Goal: Task Accomplishment & Management: Manage account settings

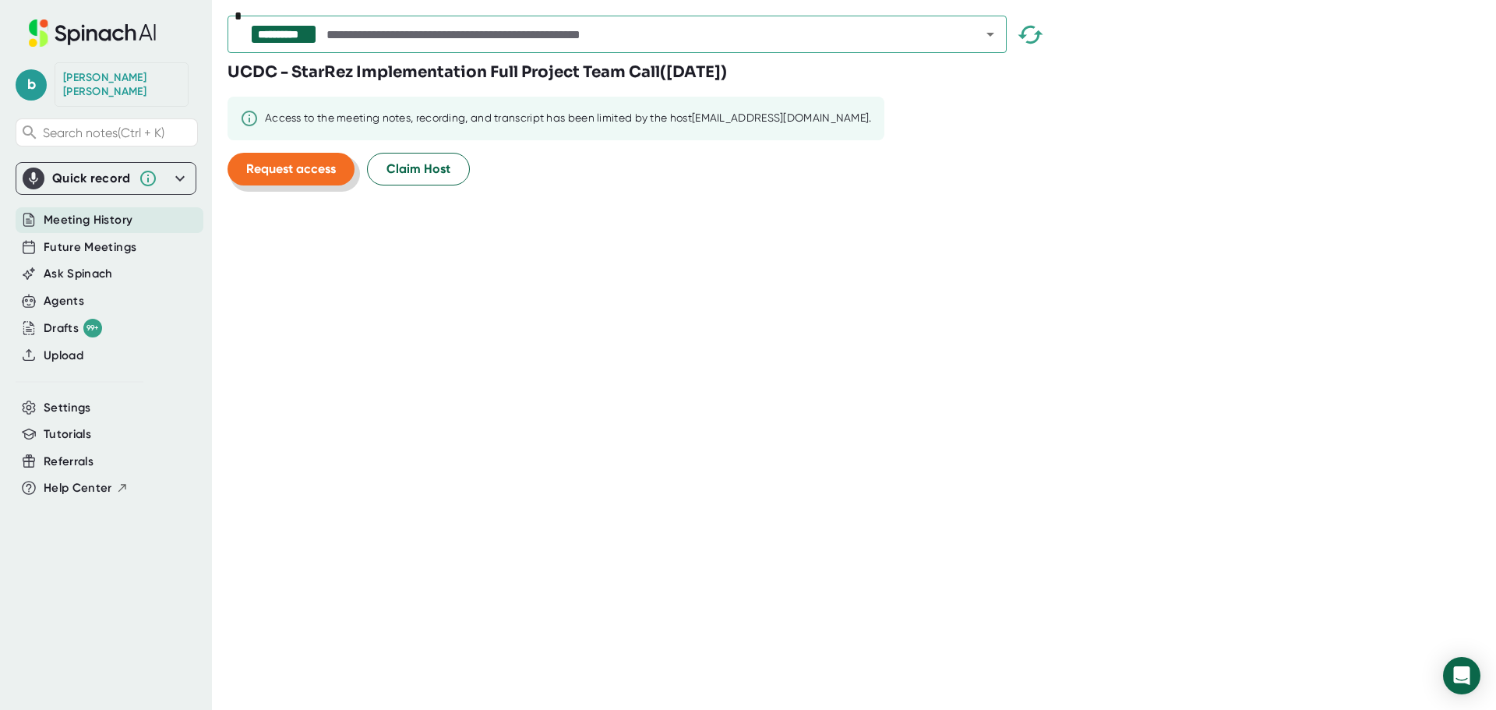
click at [310, 173] on span "Request access" at bounding box center [291, 168] width 90 height 15
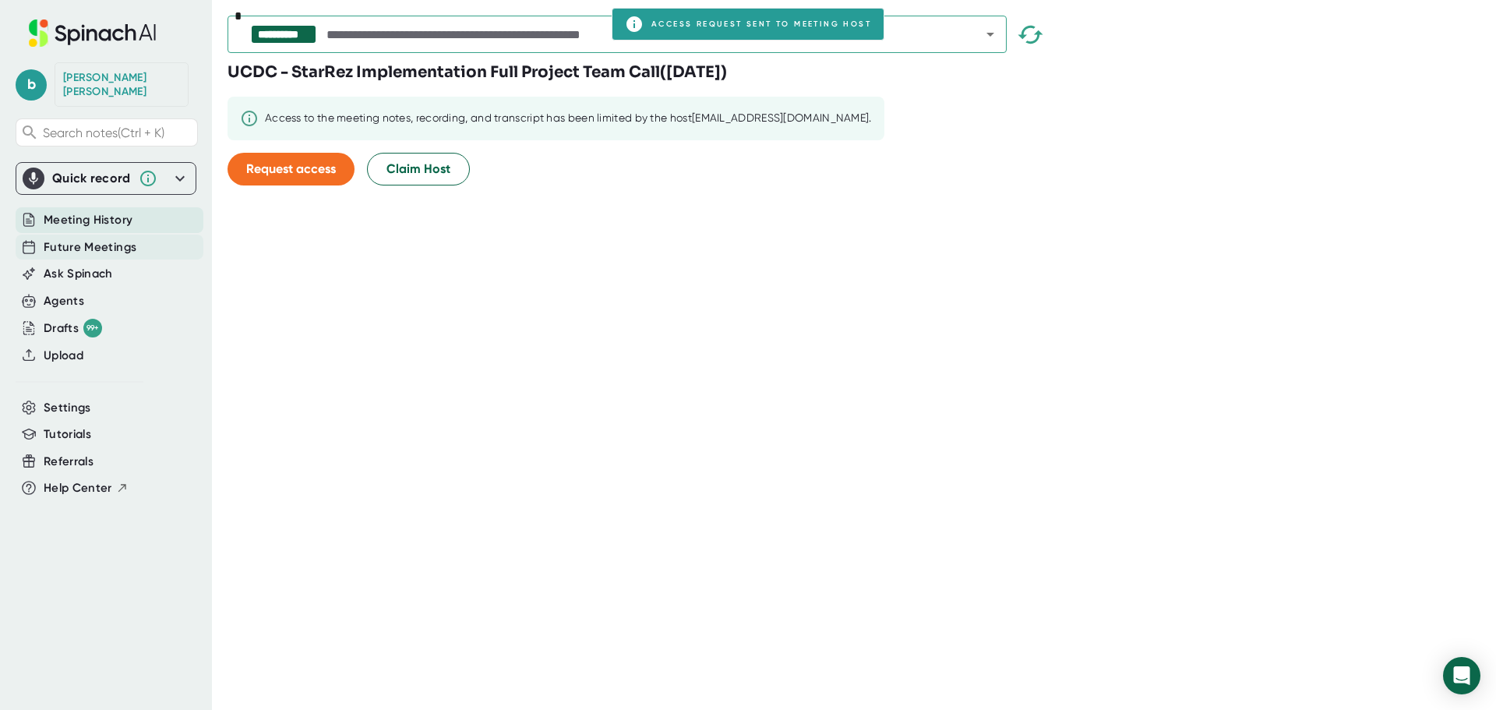
click at [118, 238] on span "Future Meetings" at bounding box center [90, 247] width 93 height 18
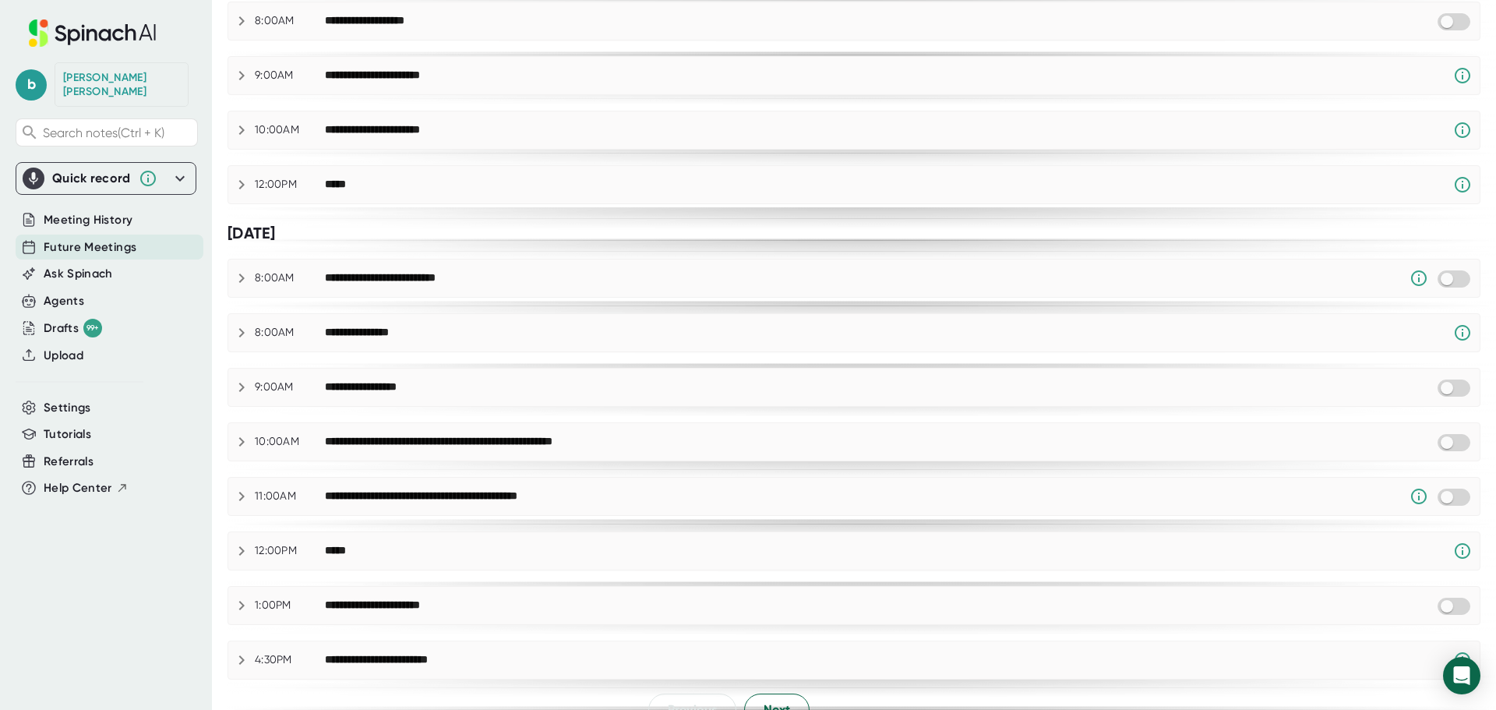
scroll to position [651, 0]
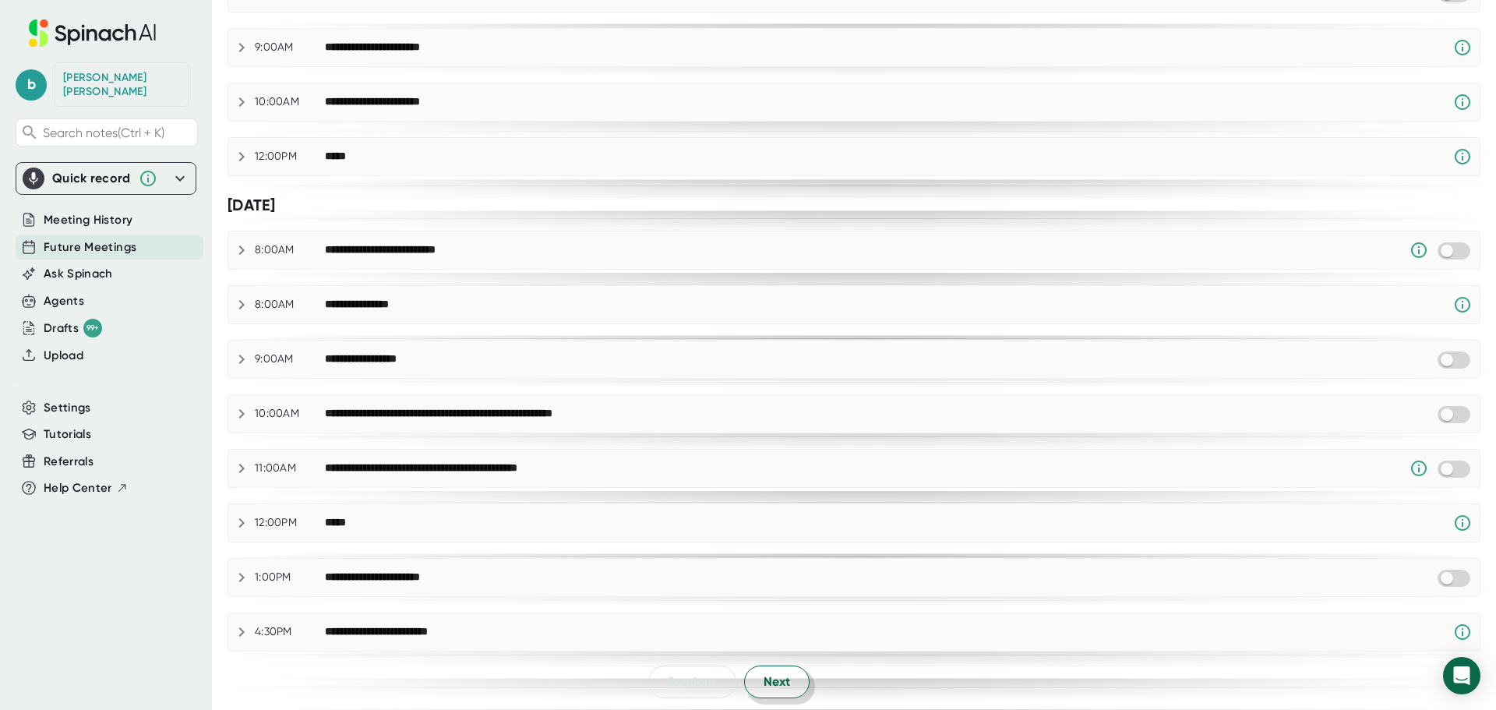
click at [778, 683] on span "Next" at bounding box center [777, 681] width 26 height 19
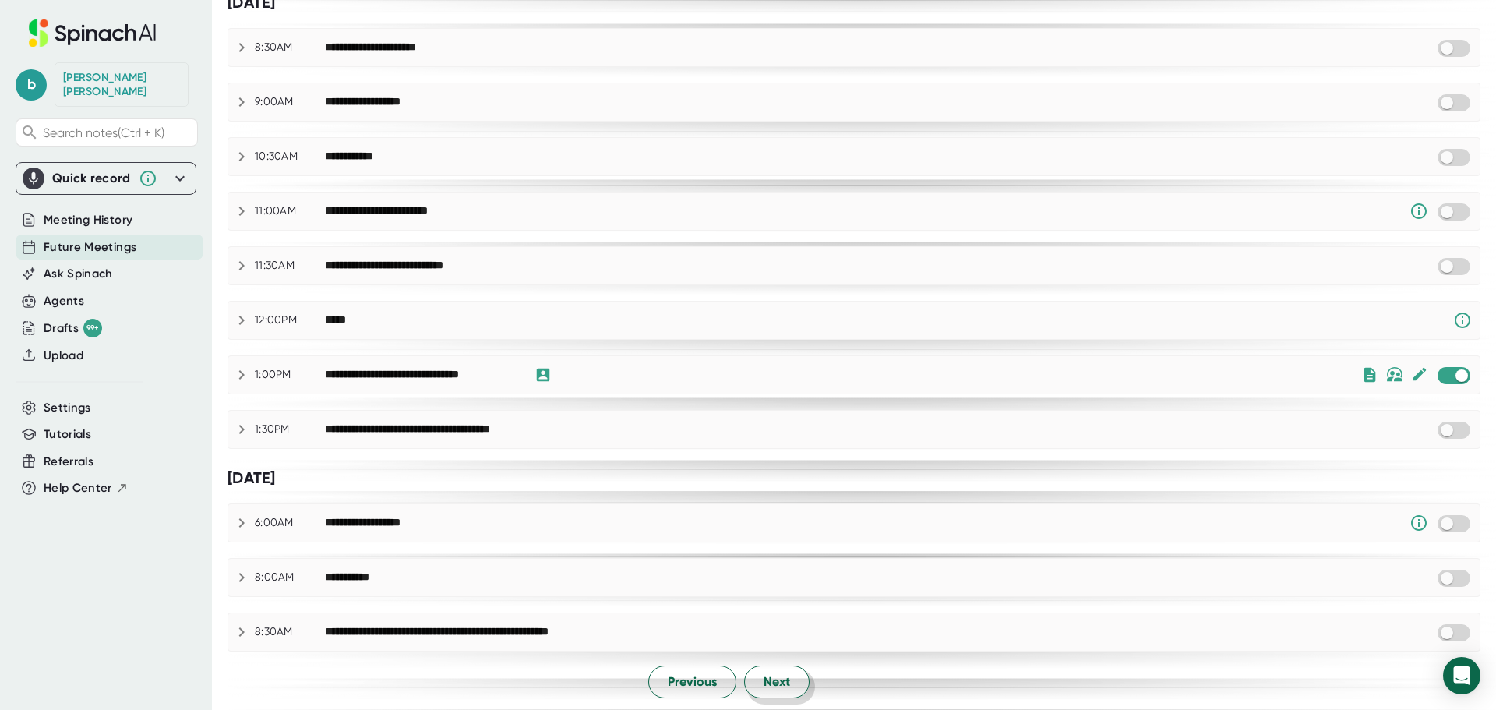
click at [764, 683] on span "Next" at bounding box center [777, 681] width 26 height 19
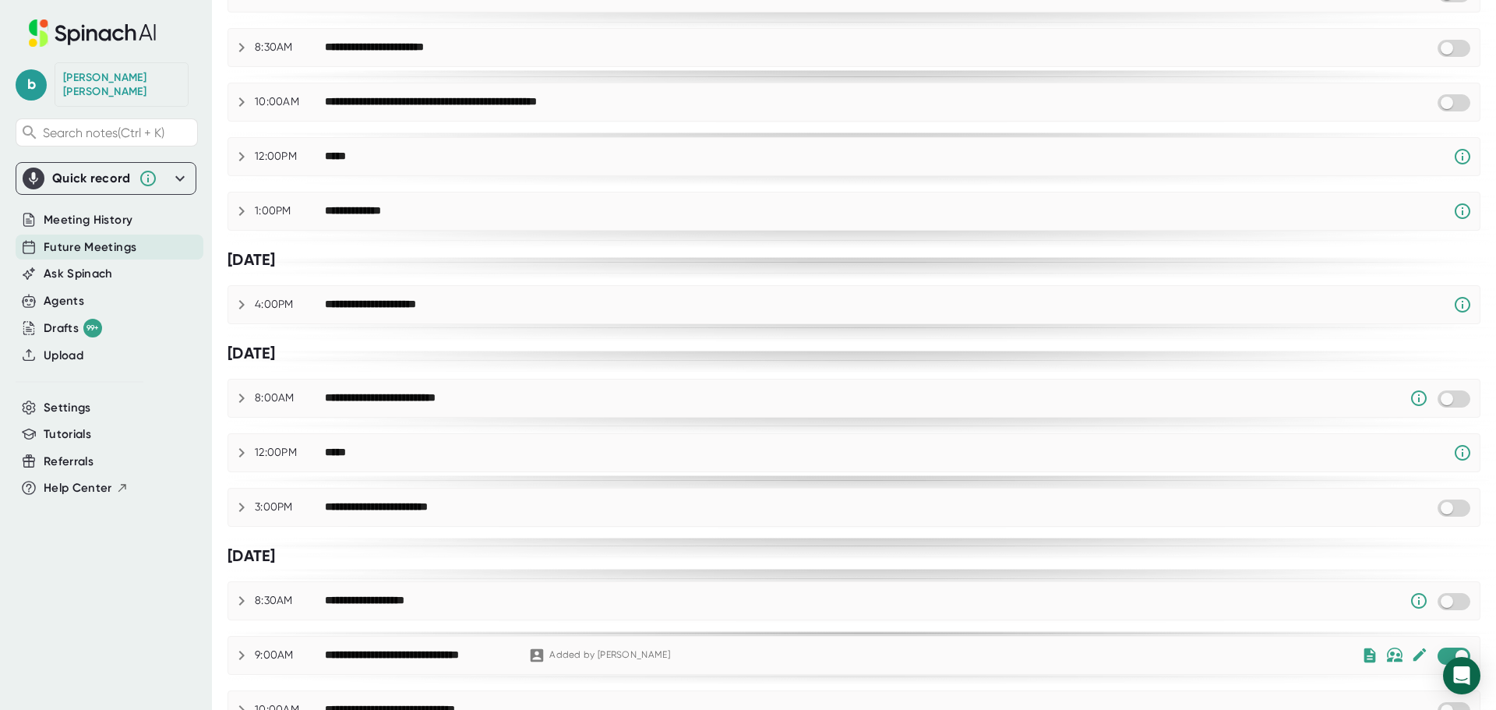
scroll to position [0, 0]
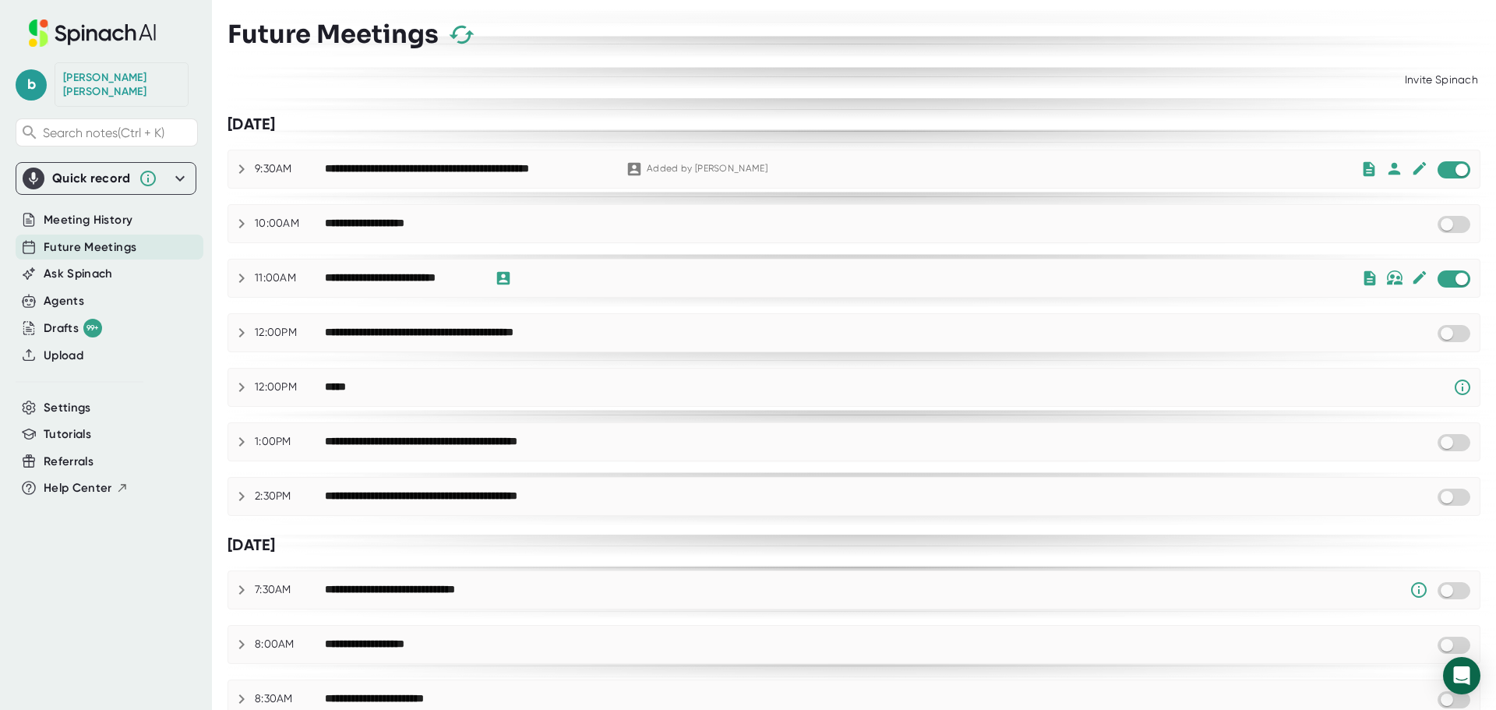
click at [736, 168] on div "**********" at bounding box center [842, 169] width 1035 height 19
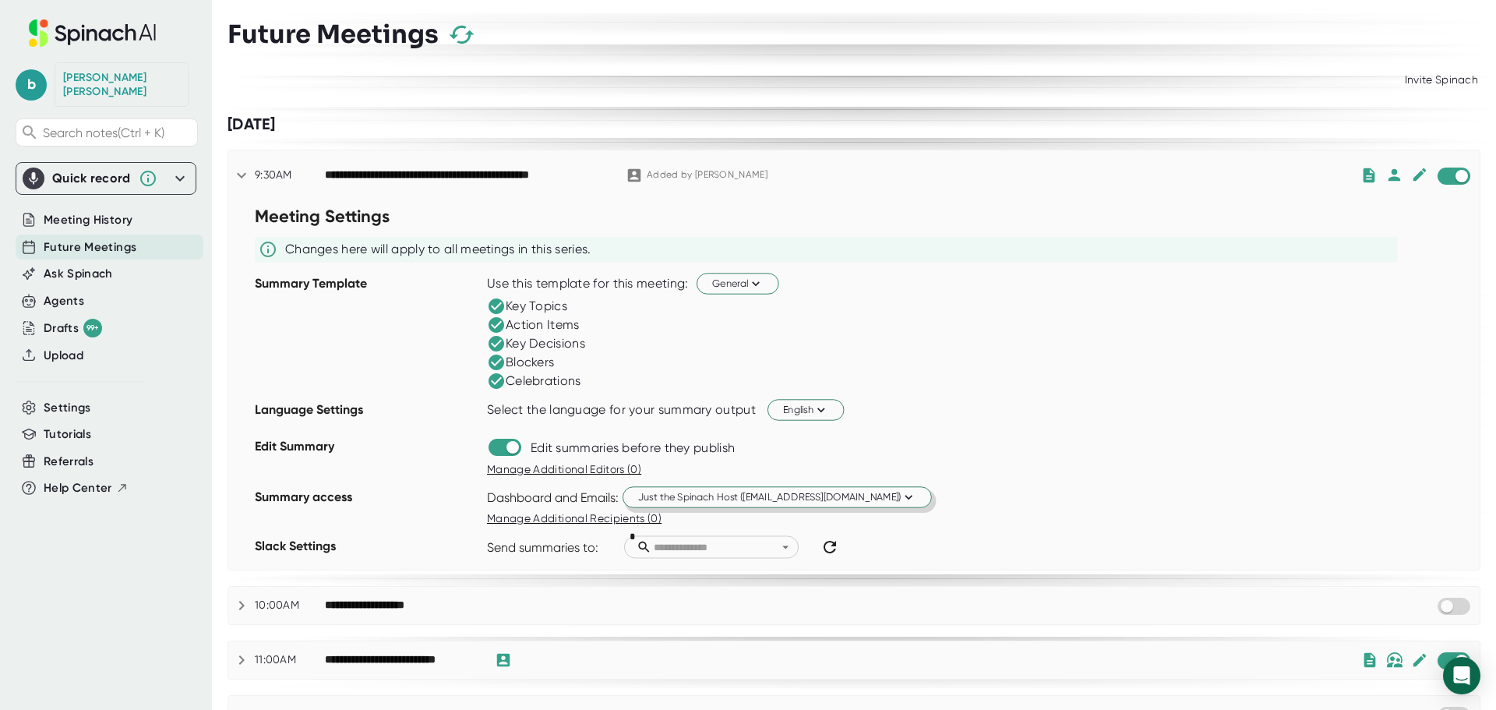
click at [686, 501] on span "Just the Spinach Host ([EMAIL_ADDRESS][DOMAIN_NAME])" at bounding box center [777, 496] width 278 height 15
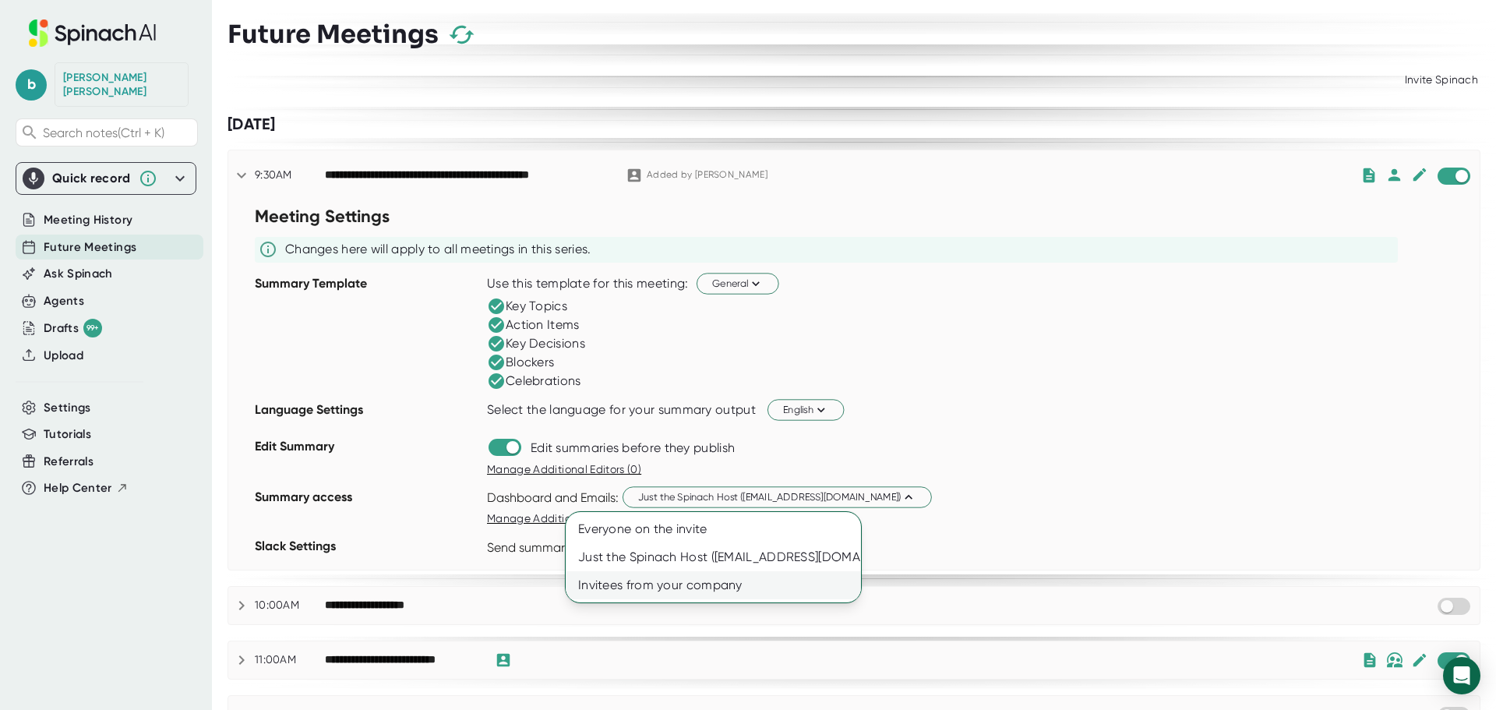
click at [683, 584] on div "Invitees from your company" at bounding box center [713, 585] width 295 height 28
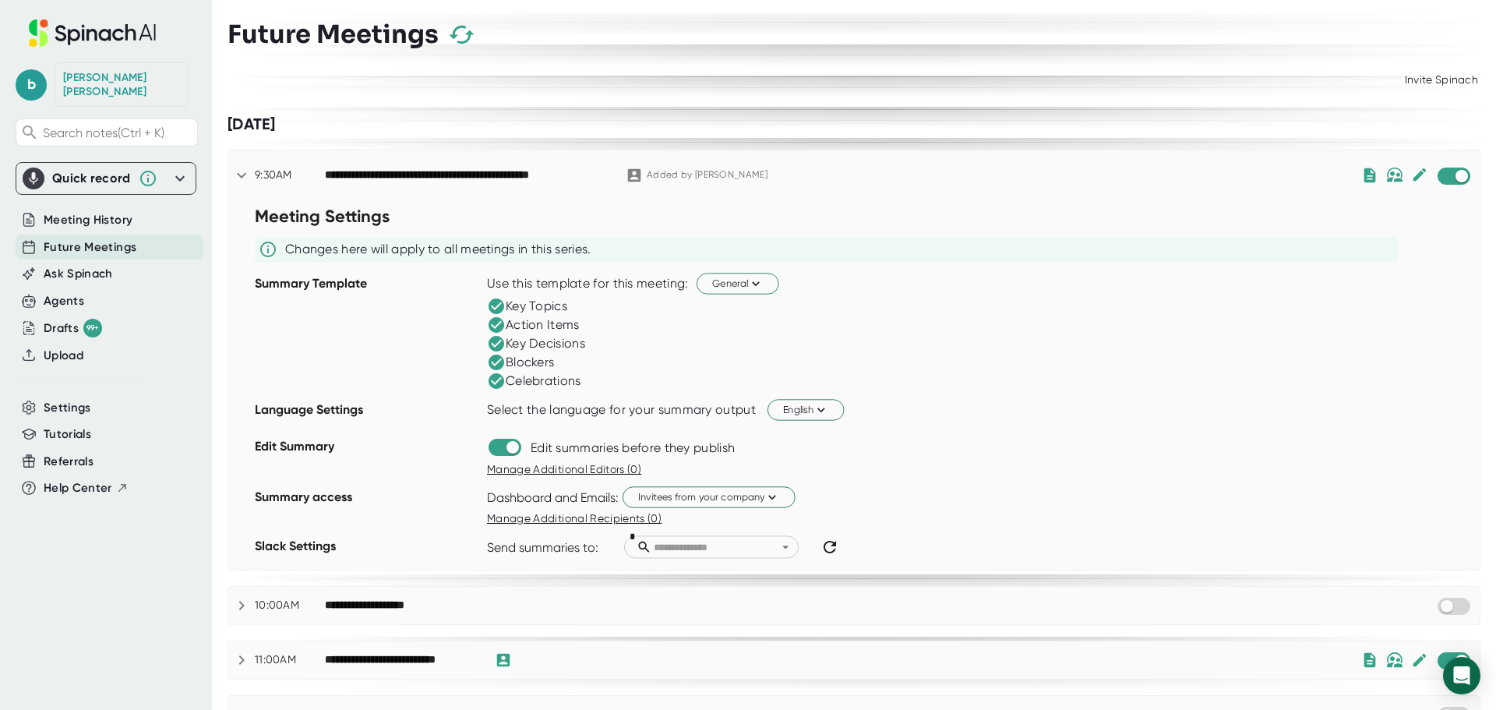
click at [463, 39] on icon "button" at bounding box center [461, 34] width 27 height 27
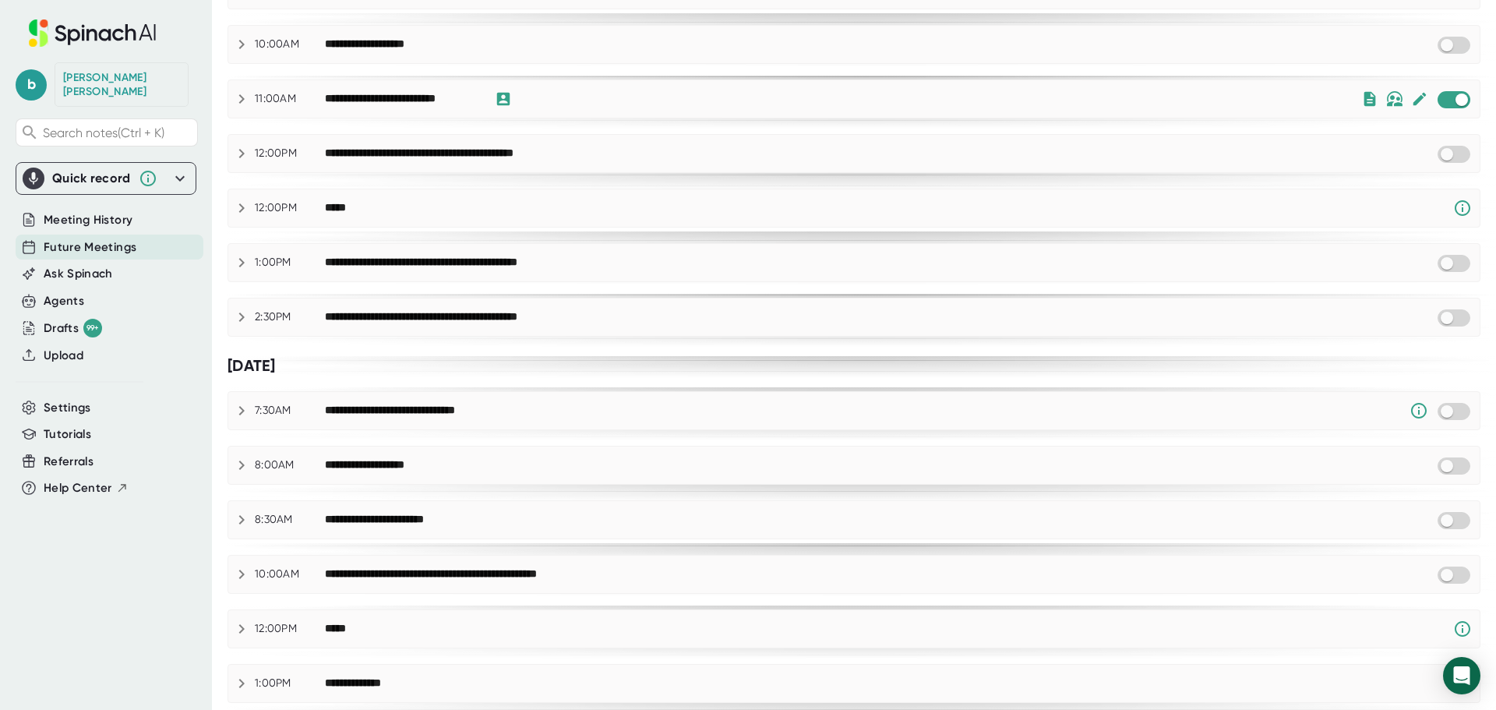
scroll to position [1111, 0]
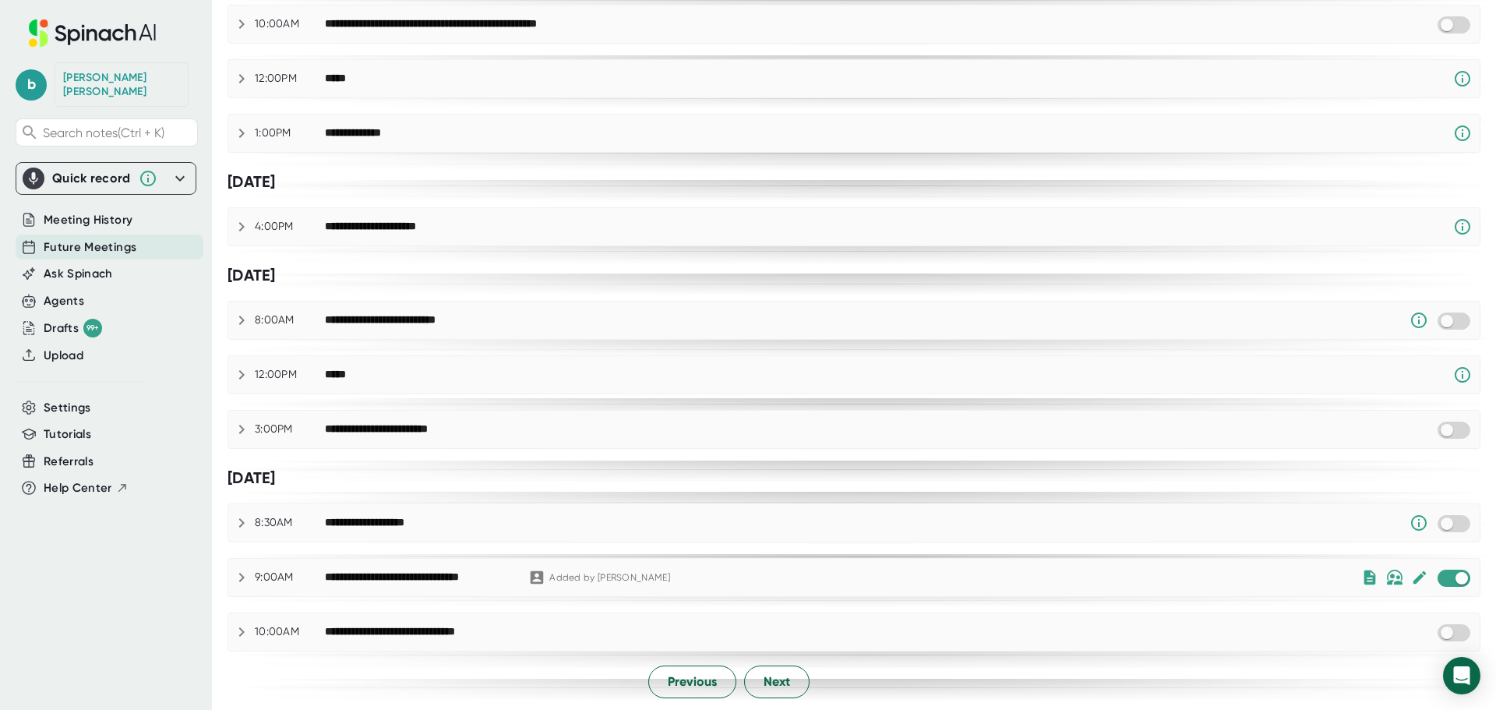
click at [687, 703] on div at bounding box center [854, 704] width 1253 height 12
click at [687, 685] on span "Previous" at bounding box center [692, 681] width 49 height 19
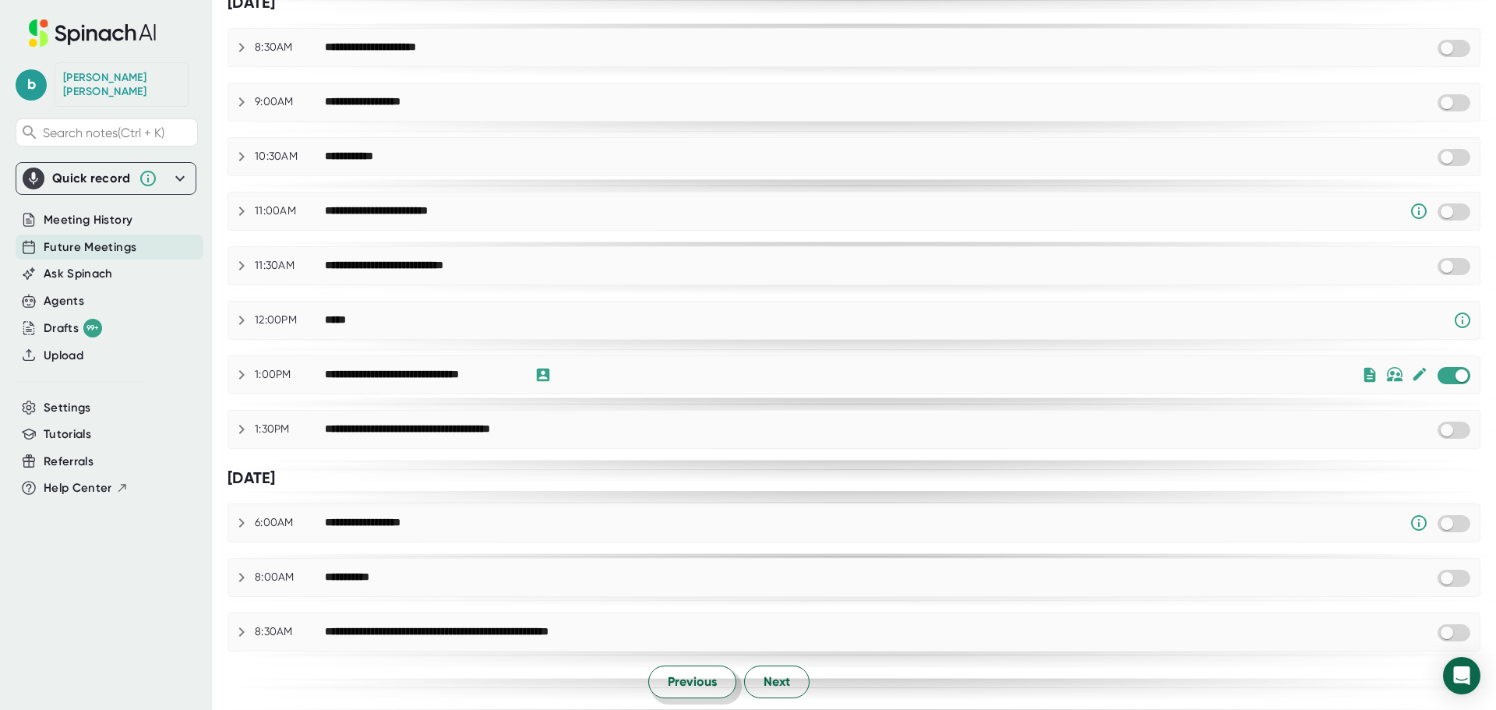
scroll to position [651, 0]
click at [687, 685] on span "Previous" at bounding box center [692, 681] width 49 height 19
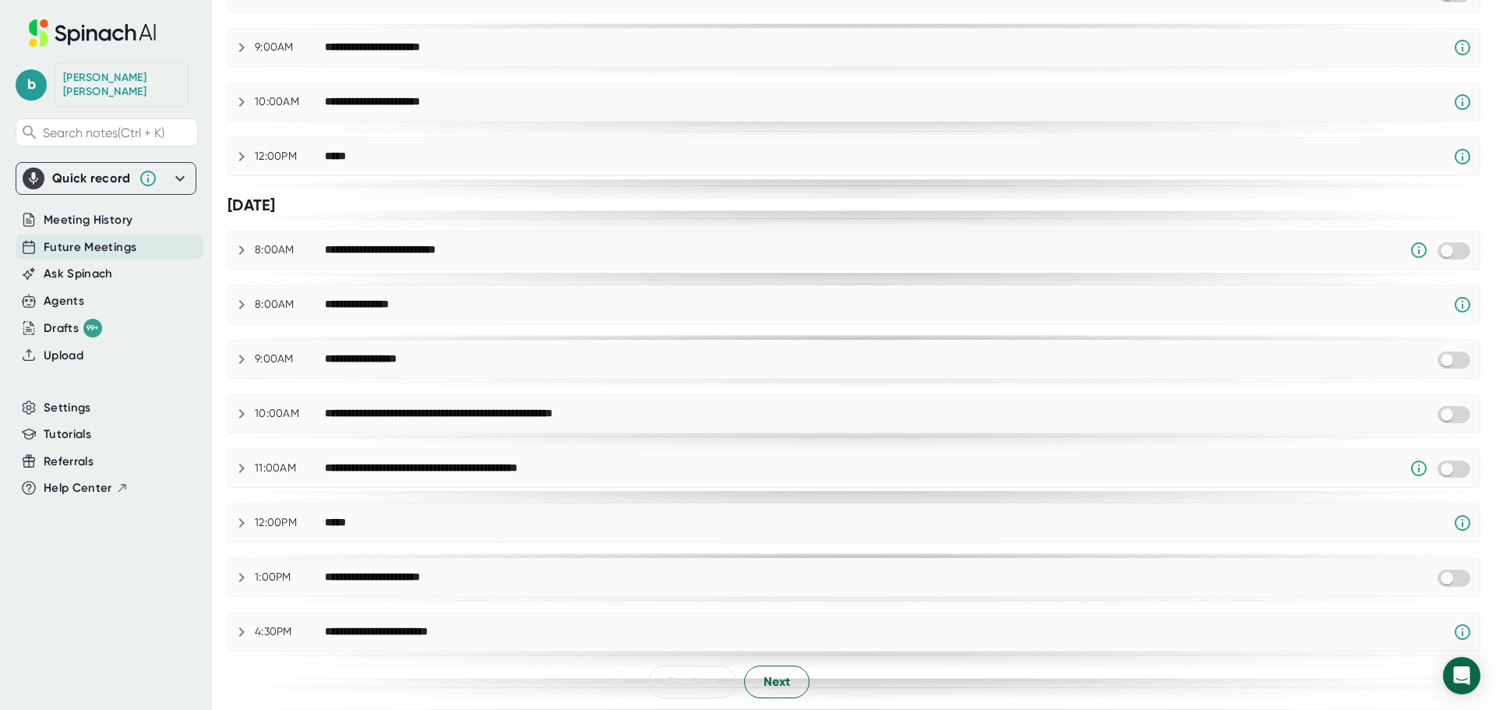
scroll to position [0, 0]
